Goal: Task Accomplishment & Management: Manage account settings

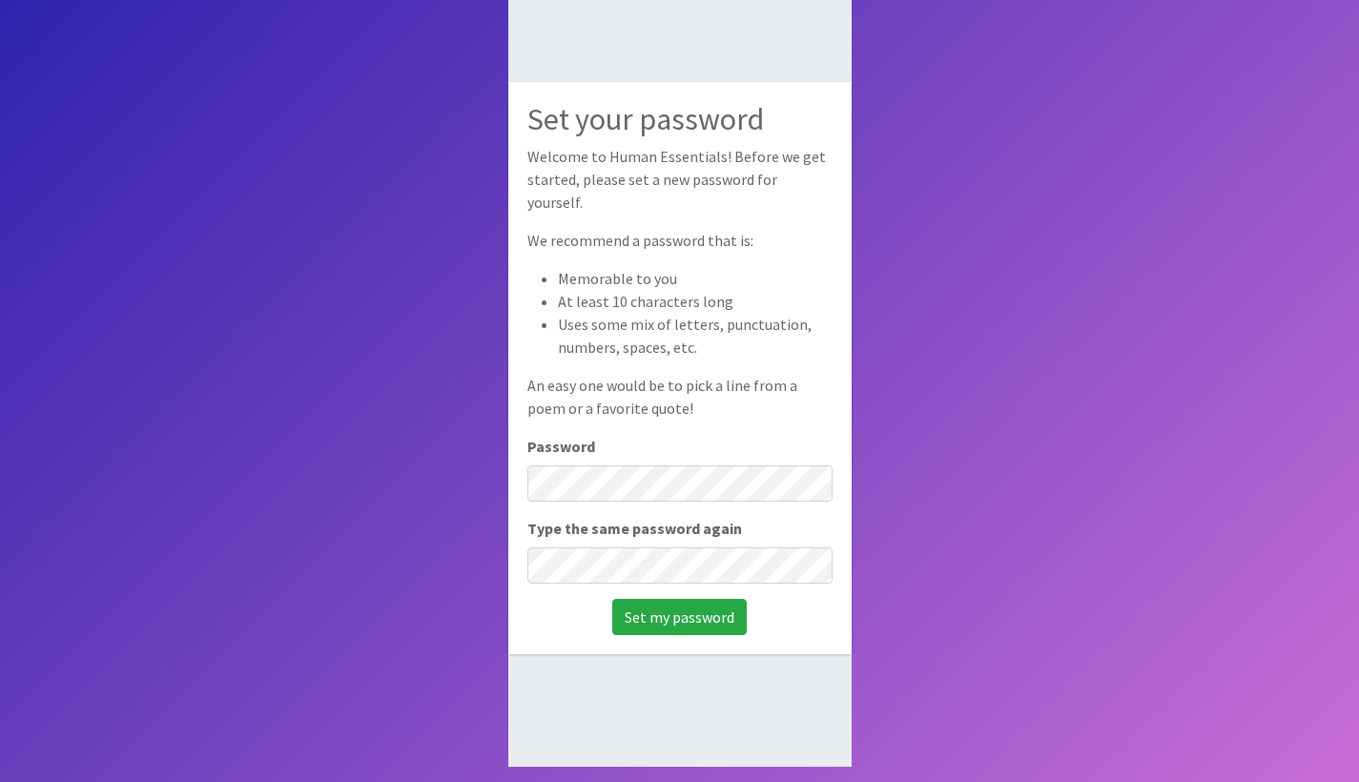
scroll to position [128, 0]
click at [702, 600] on input "Set my password" at bounding box center [679, 617] width 135 height 36
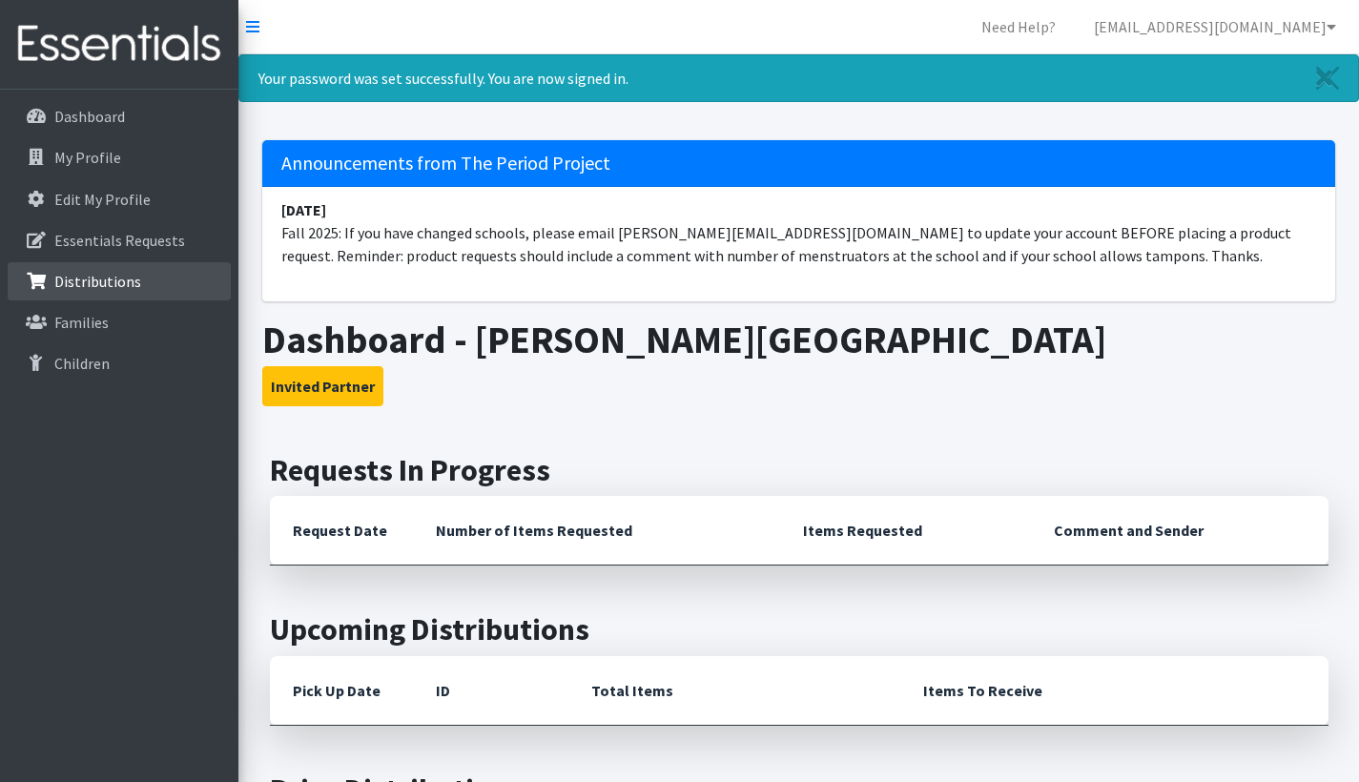
click at [142, 271] on link "Distributions" at bounding box center [119, 281] width 223 height 38
click at [136, 236] on p "Essentials Requests" at bounding box center [119, 240] width 131 height 19
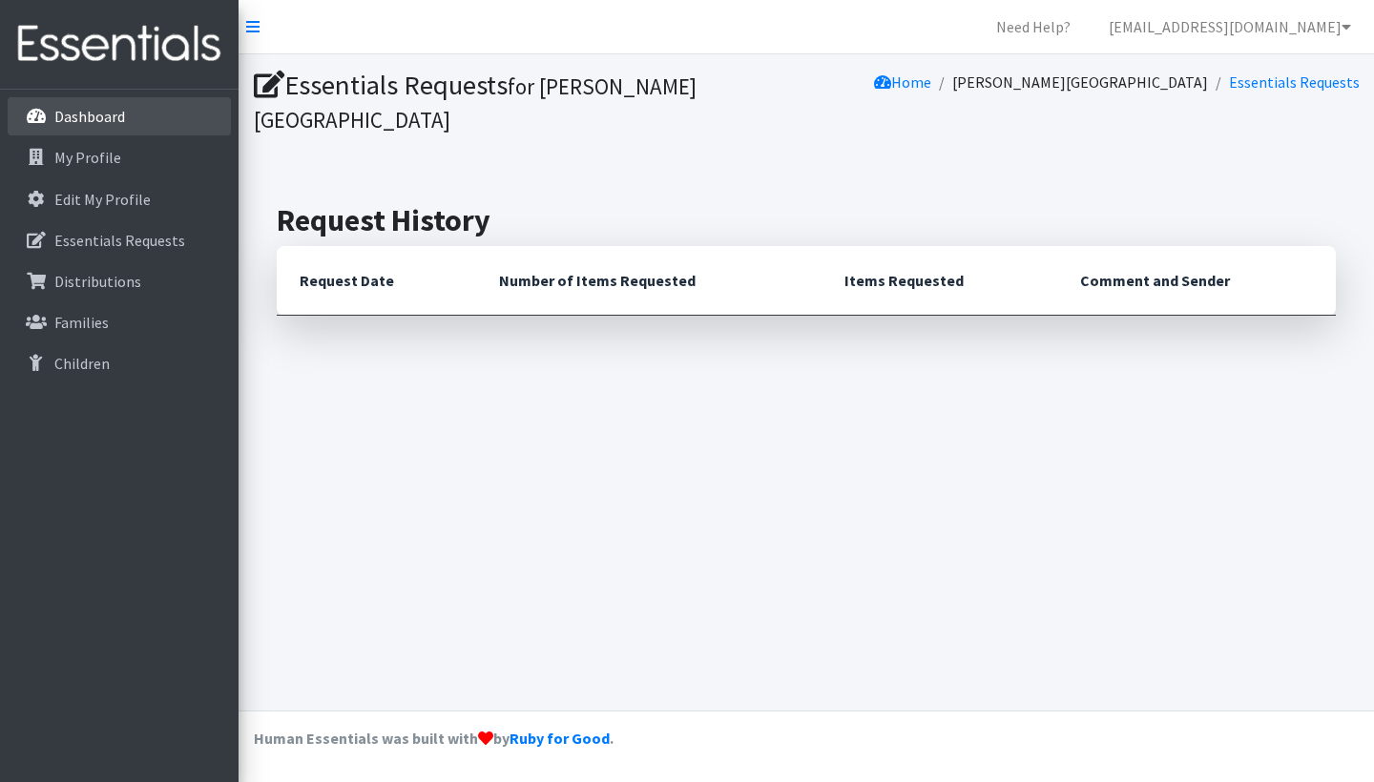
click at [98, 122] on p "Dashboard" at bounding box center [89, 116] width 71 height 19
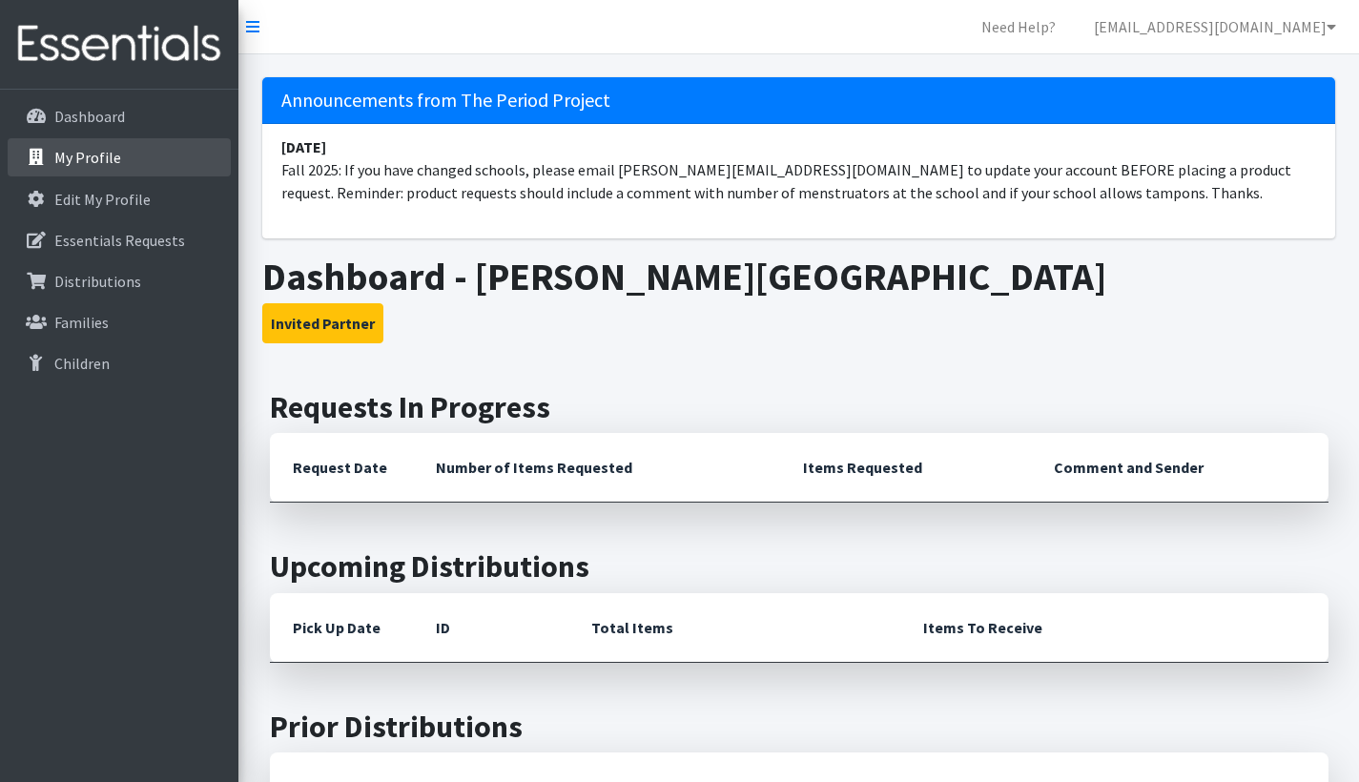
click at [93, 161] on p "My Profile" at bounding box center [87, 157] width 67 height 19
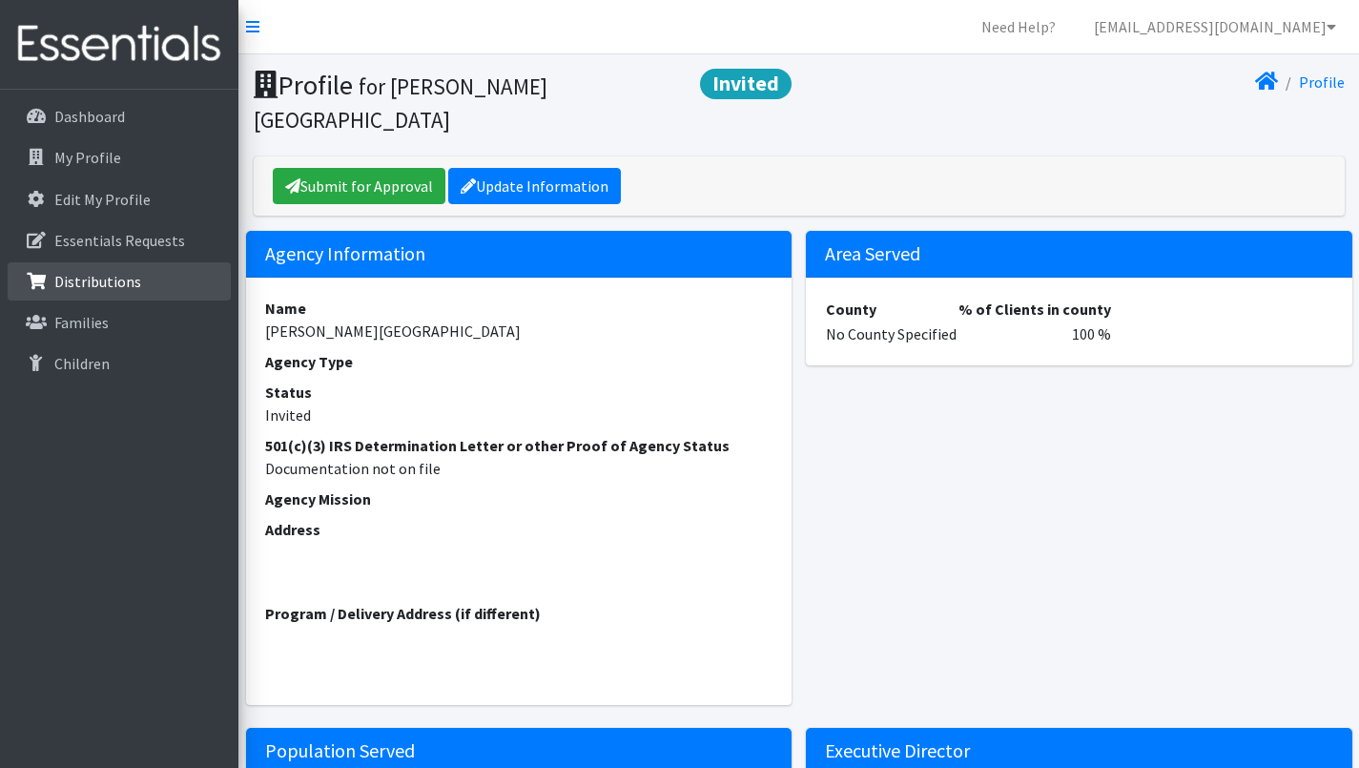
click at [105, 276] on p "Distributions" at bounding box center [97, 281] width 87 height 19
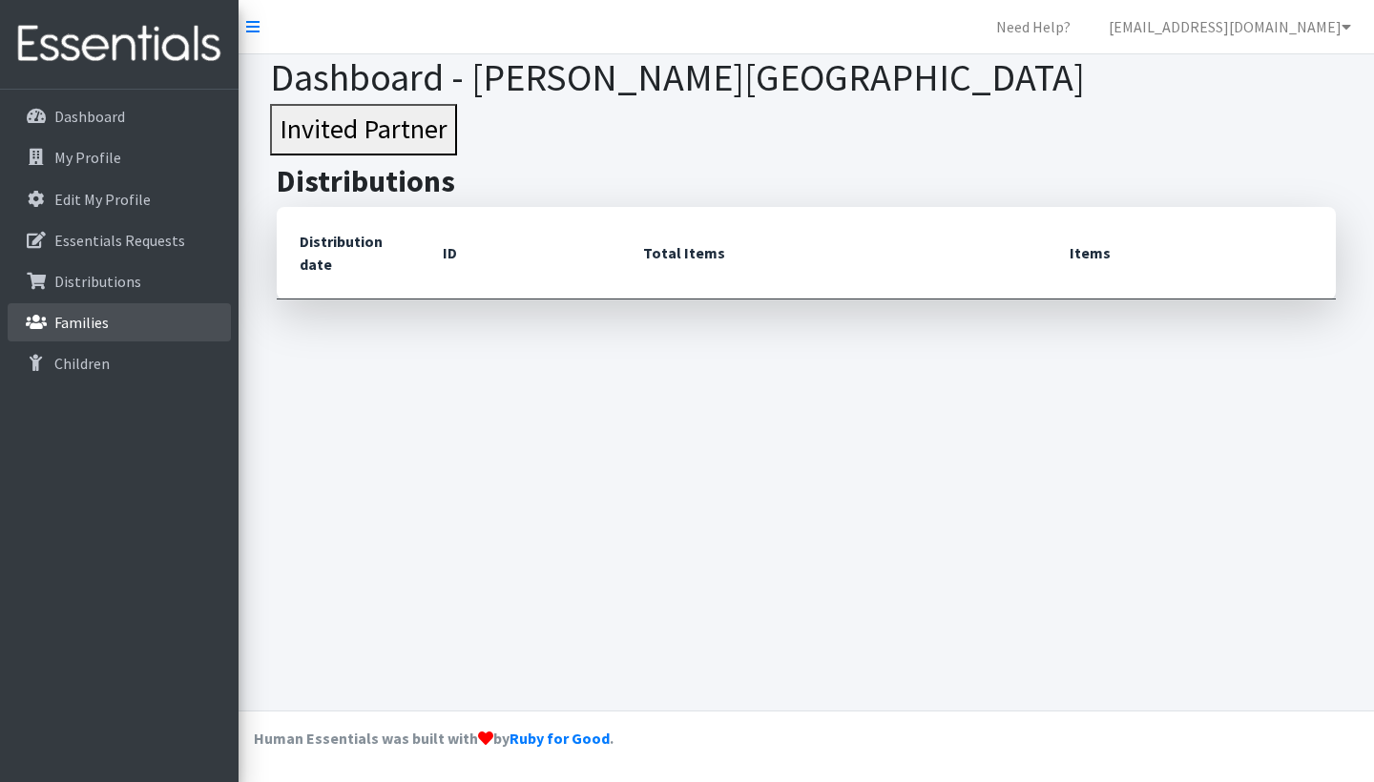
click at [93, 323] on p "Families" at bounding box center [81, 322] width 54 height 19
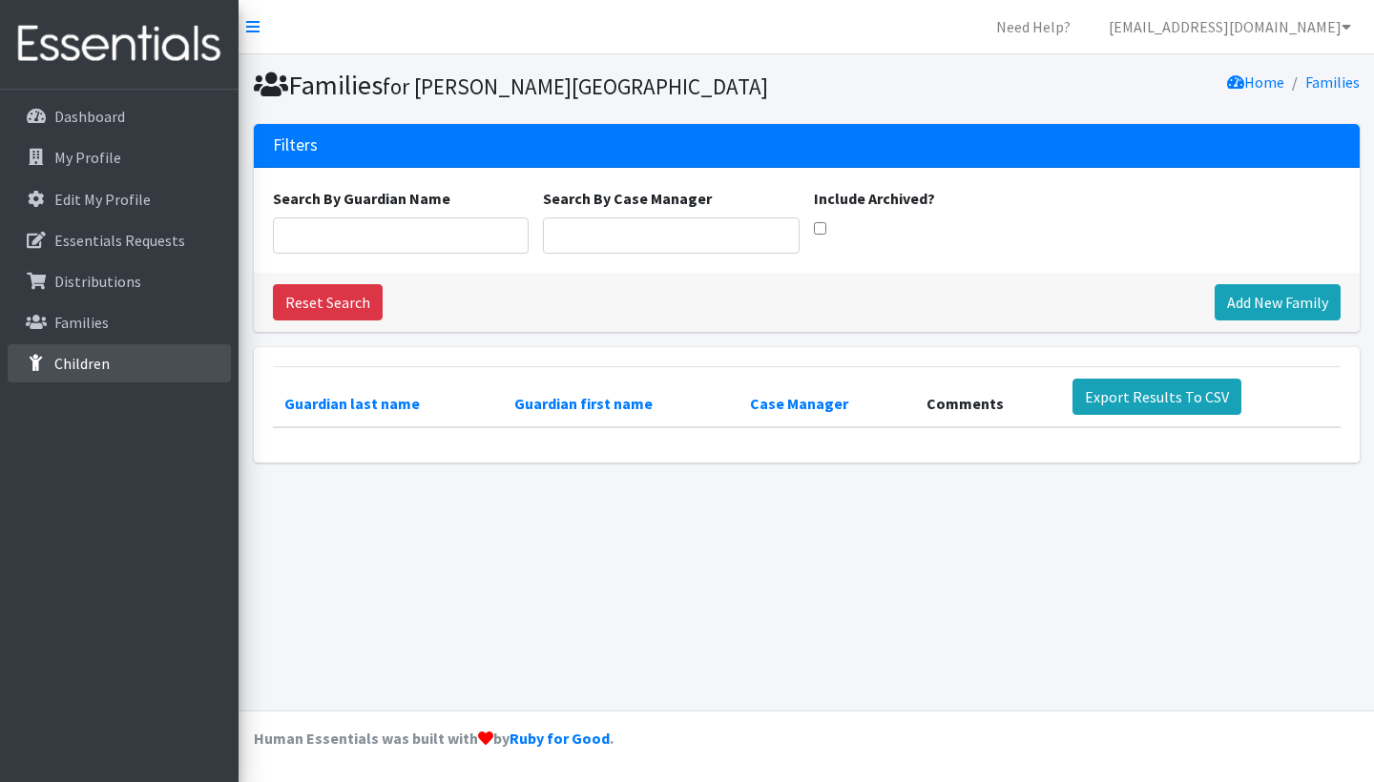
click at [90, 370] on p "Children" at bounding box center [81, 363] width 55 height 19
